Goal: Obtain resource: Download file/media

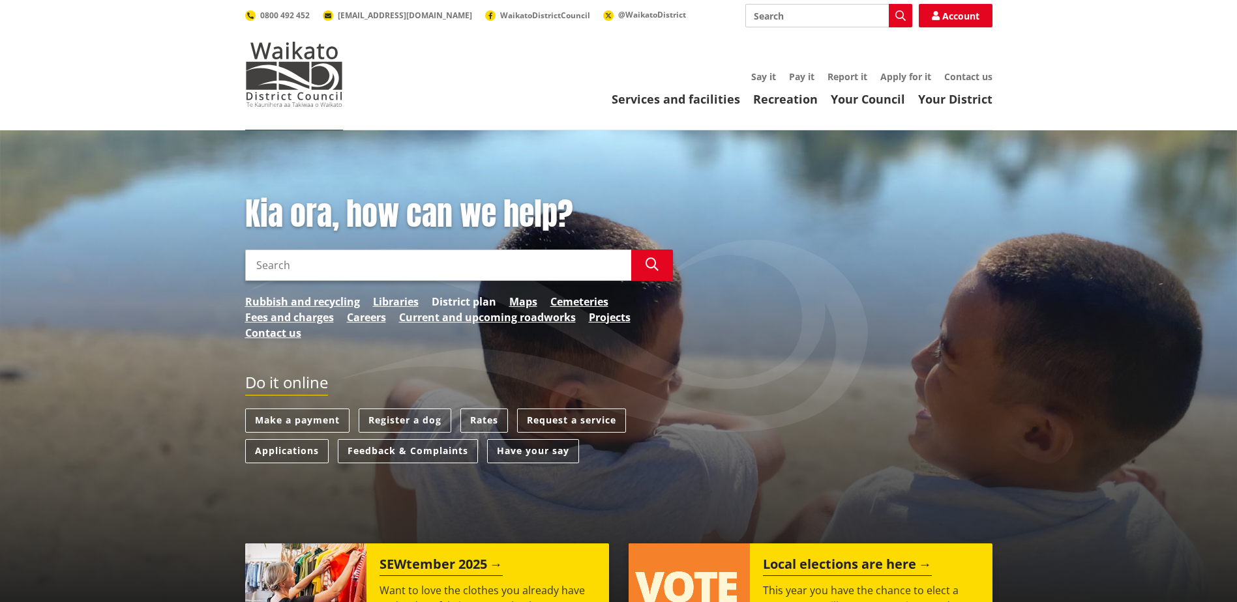
click at [469, 302] on link "District plan" at bounding box center [464, 302] width 65 height 16
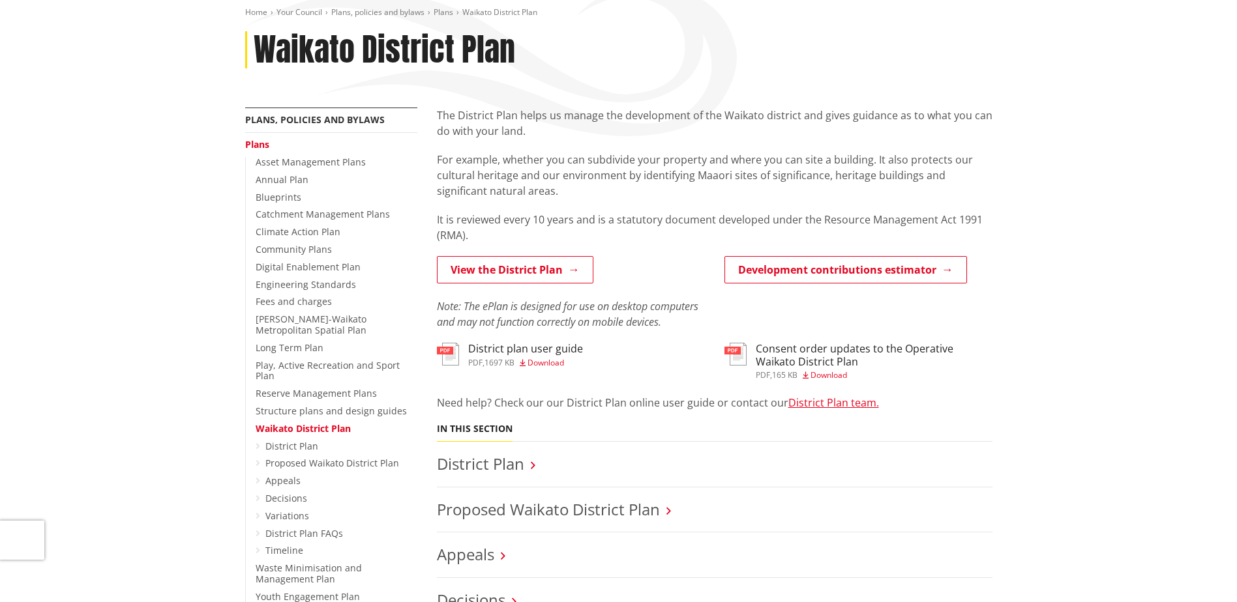
scroll to position [391, 0]
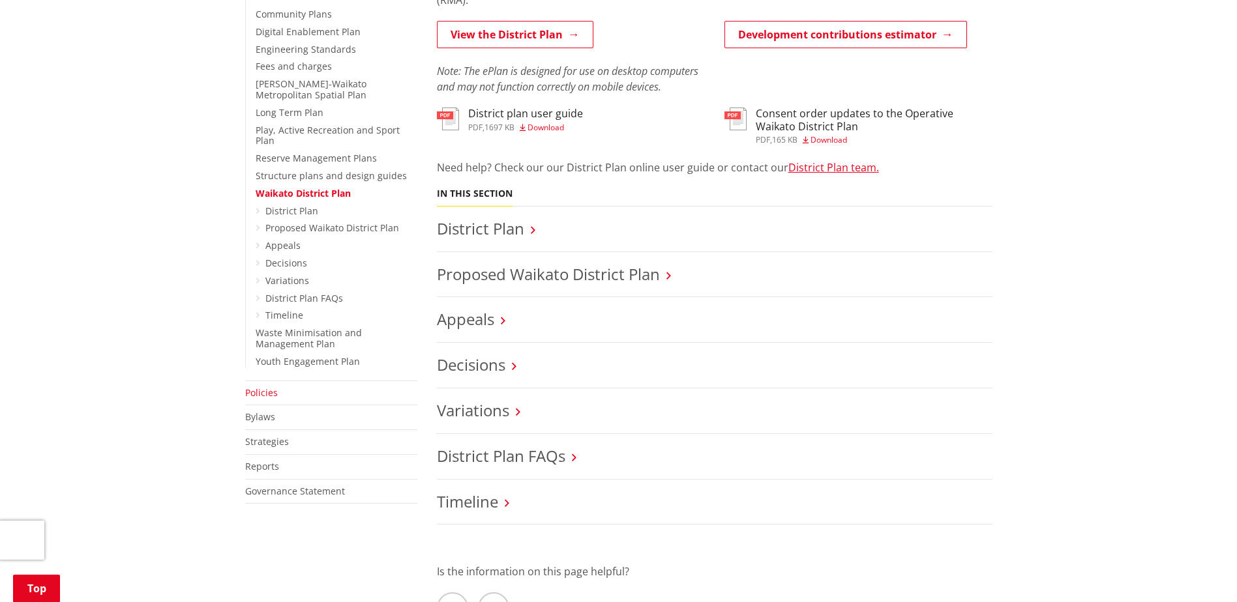
click at [246, 387] on link "Policies" at bounding box center [261, 393] width 33 height 12
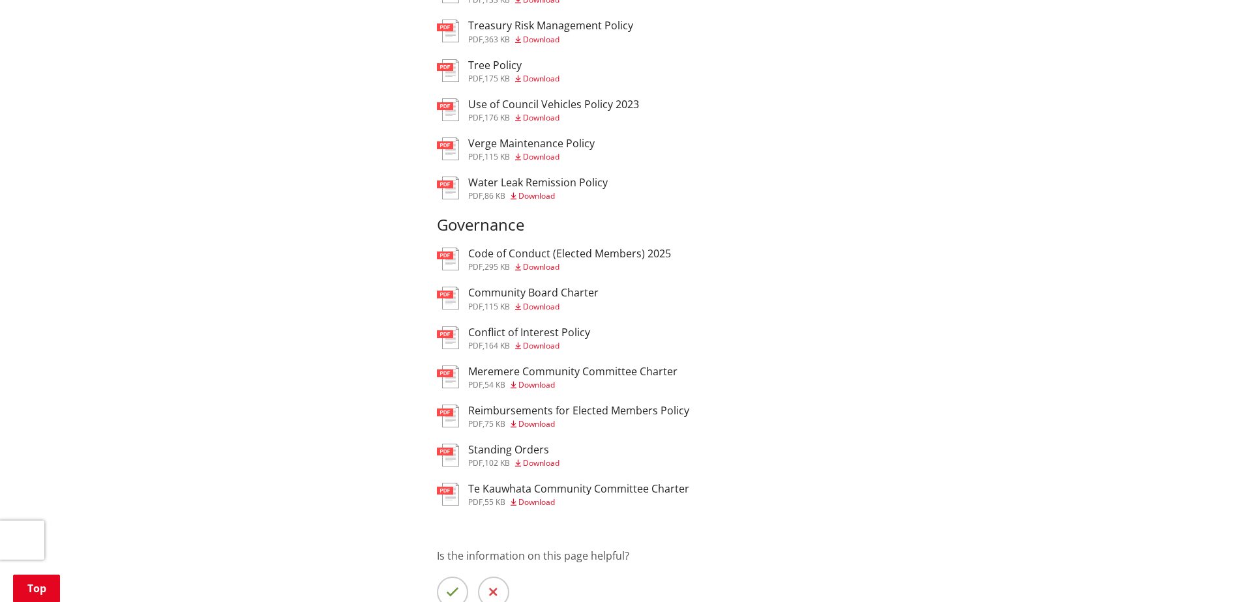
scroll to position [1500, 0]
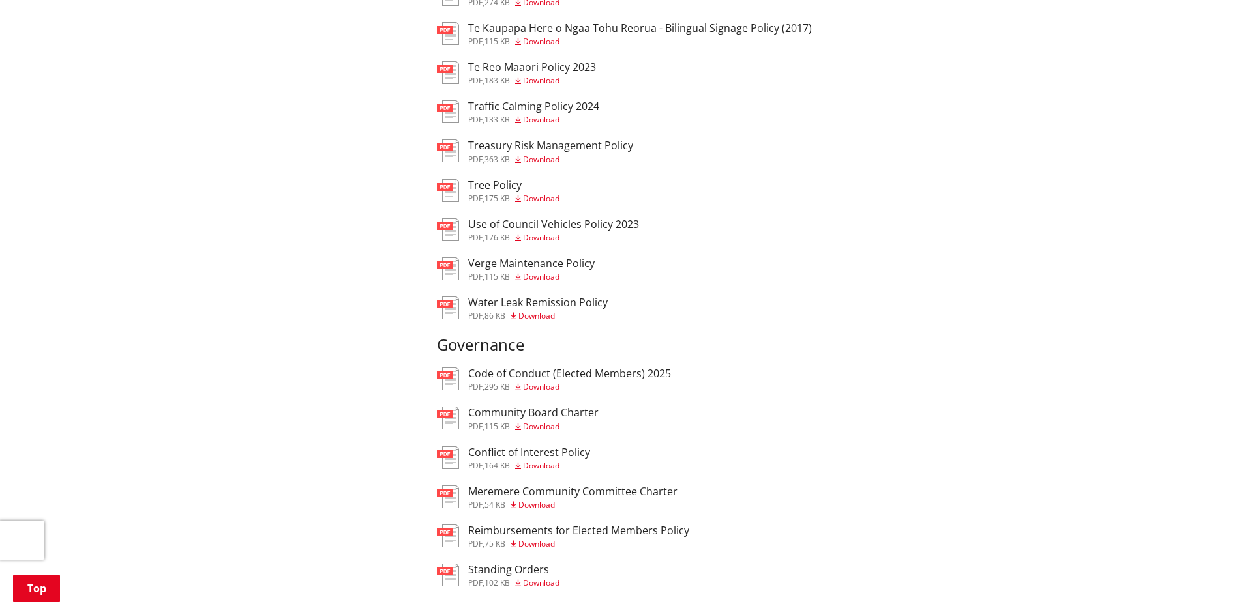
click at [559, 237] on span "Download" at bounding box center [541, 237] width 37 height 11
